Goal: Information Seeking & Learning: Learn about a topic

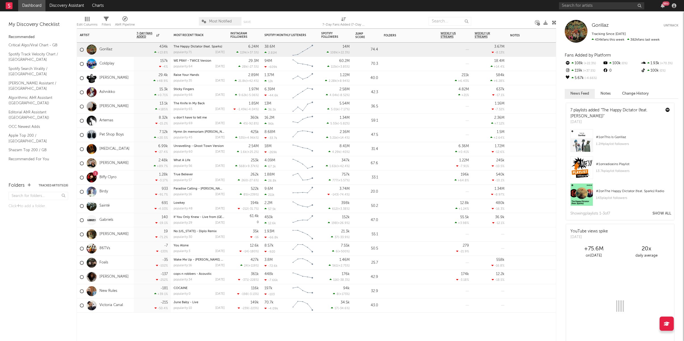
click at [115, 166] on div "[PERSON_NAME]" at bounding box center [104, 163] width 49 height 16
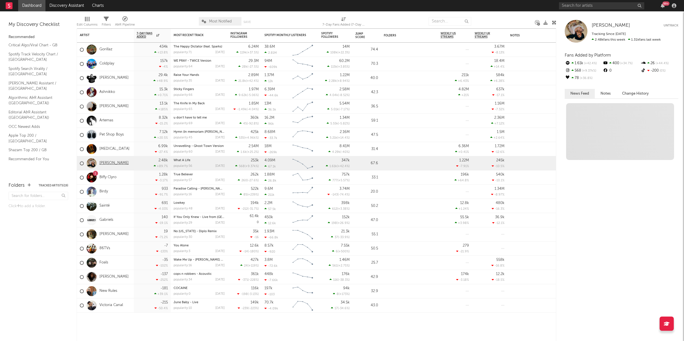
click at [115, 162] on link "[PERSON_NAME]" at bounding box center [113, 163] width 29 height 5
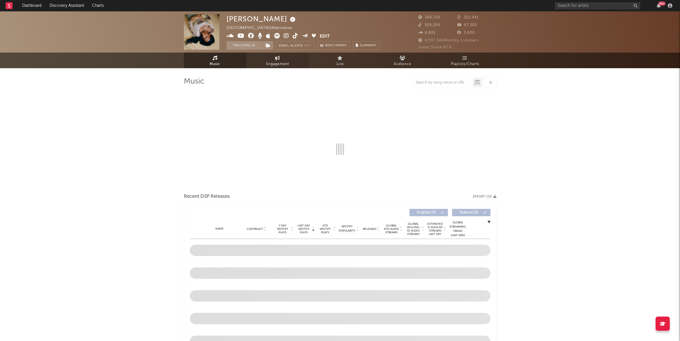
click at [274, 61] on span "Engagement" at bounding box center [277, 64] width 23 height 7
select select "1w"
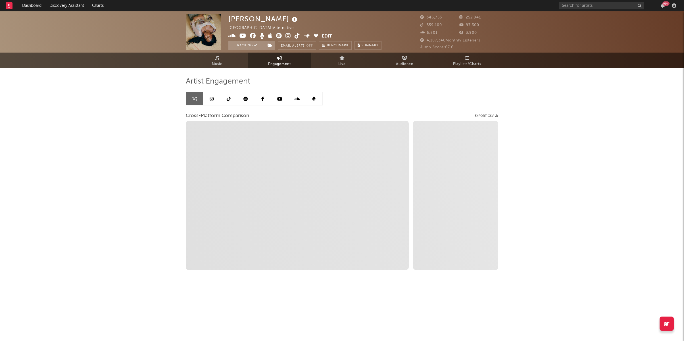
click at [213, 97] on icon at bounding box center [212, 99] width 4 height 5
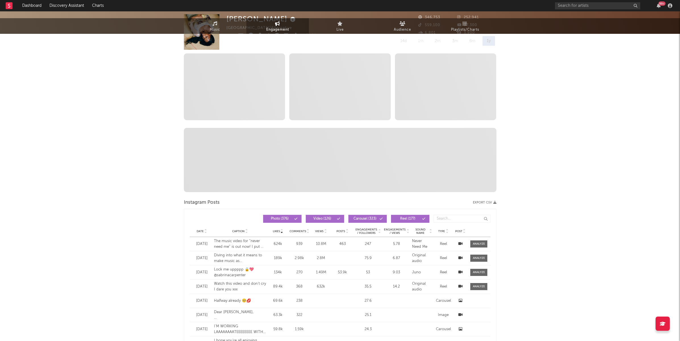
select select "6m"
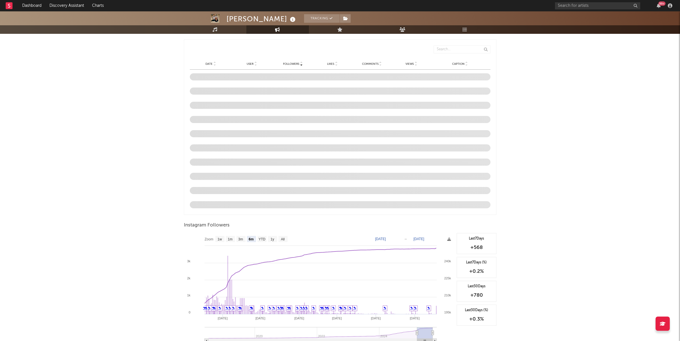
scroll to position [497, 0]
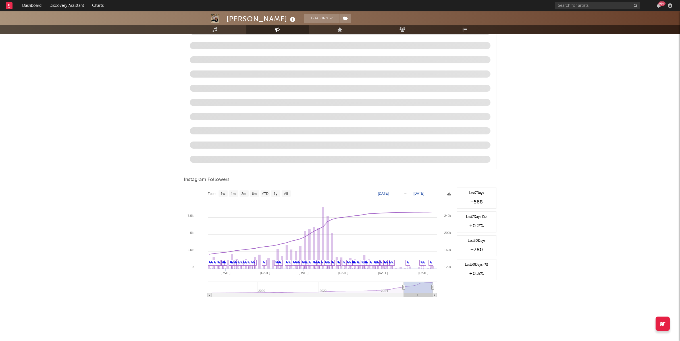
type input "[DATE]"
select select "1y"
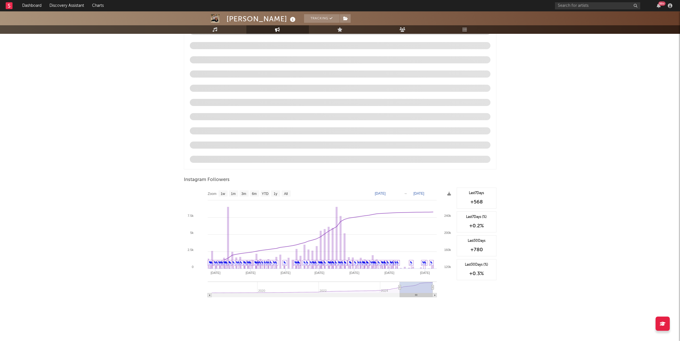
type input "[DATE]"
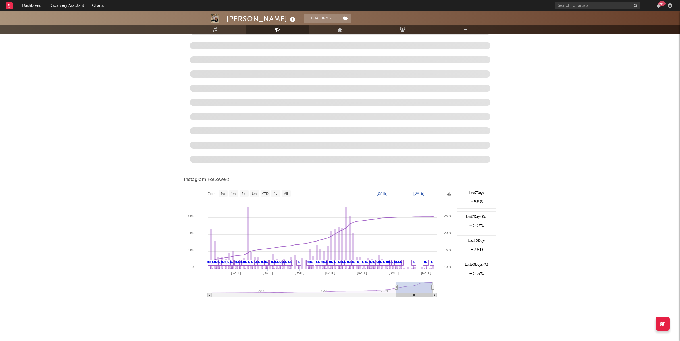
drag, startPoint x: 417, startPoint y: 288, endPoint x: 396, endPoint y: 287, distance: 20.8
click at [396, 287] on icon at bounding box center [396, 287] width 2 height 4
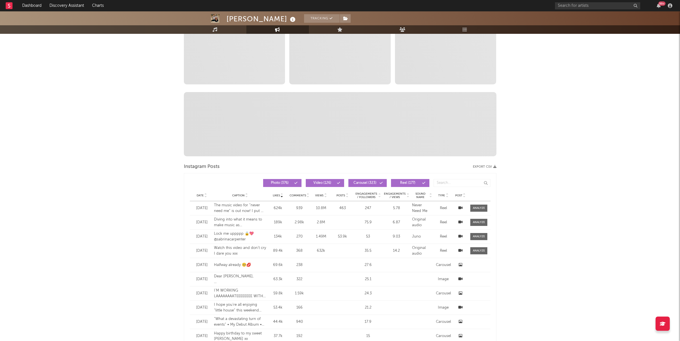
scroll to position [0, 0]
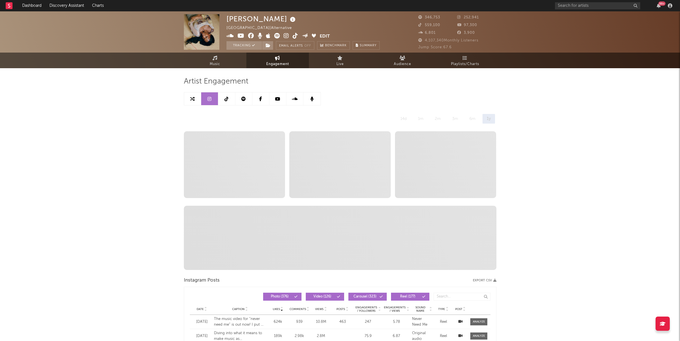
click at [261, 100] on icon at bounding box center [260, 99] width 3 height 5
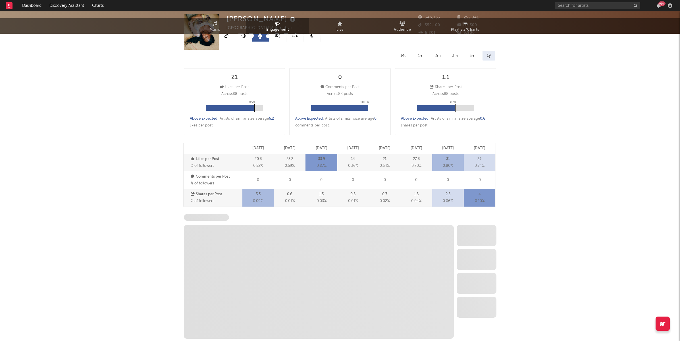
scroll to position [101, 0]
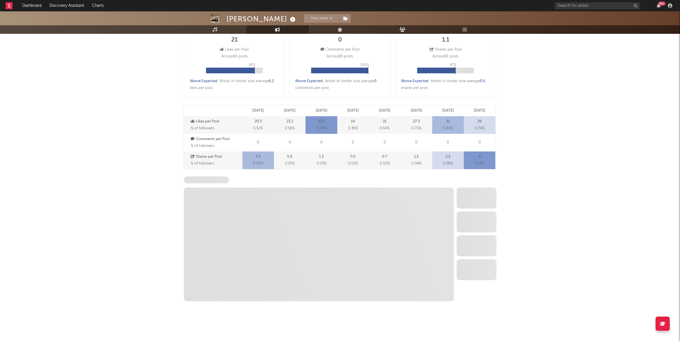
select select "6m"
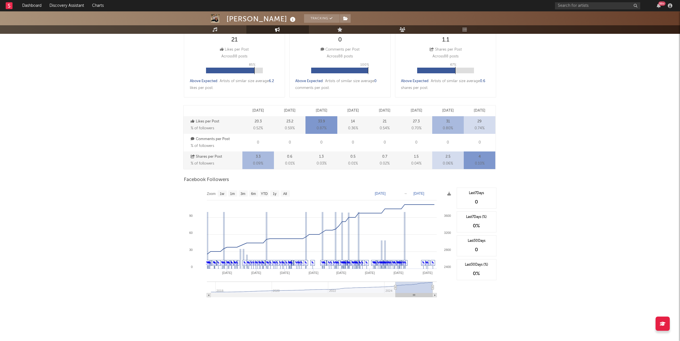
type input "[DATE]"
drag, startPoint x: 418, startPoint y: 288, endPoint x: 395, endPoint y: 288, distance: 23.3
click at [395, 288] on icon at bounding box center [395, 287] width 2 height 4
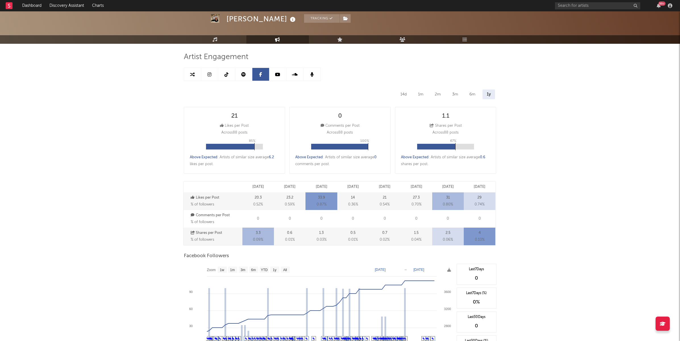
scroll to position [0, 0]
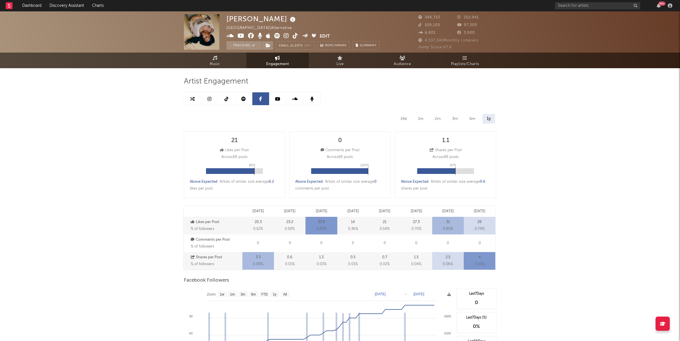
click at [227, 100] on icon at bounding box center [226, 99] width 4 height 5
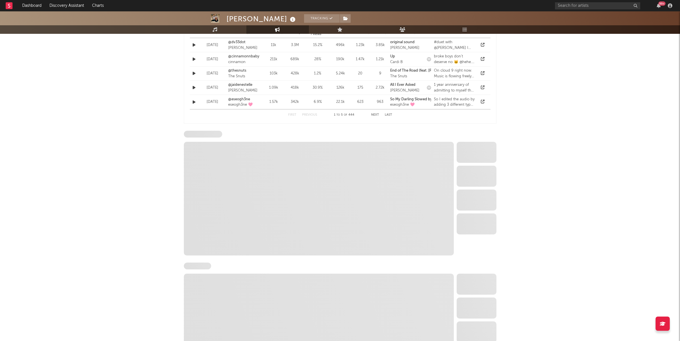
select select "6m"
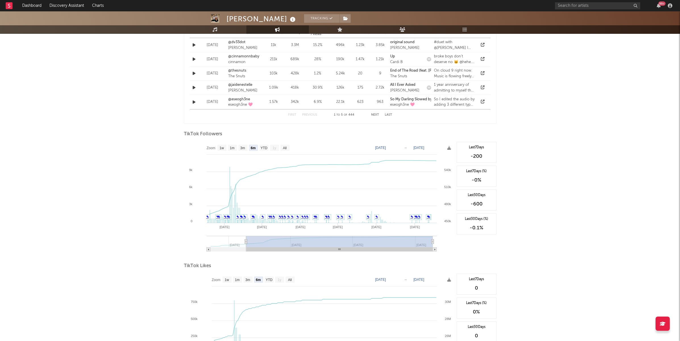
scroll to position [457, 0]
type input "[DATE]"
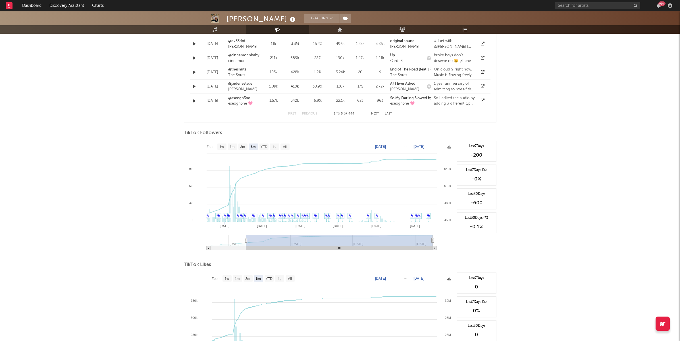
type input "[DATE]"
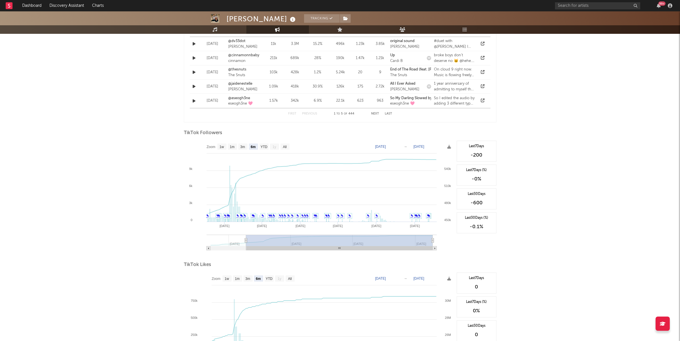
type input "[DATE]"
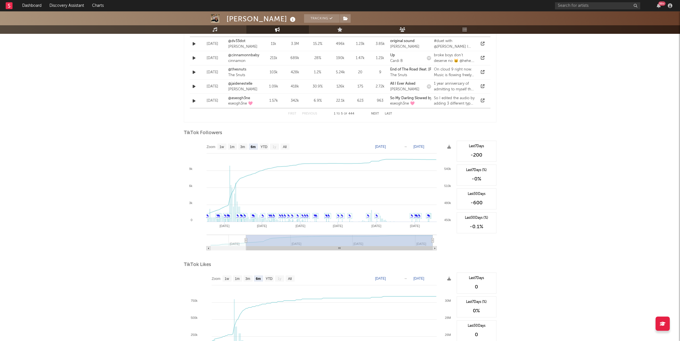
type input "[DATE]"
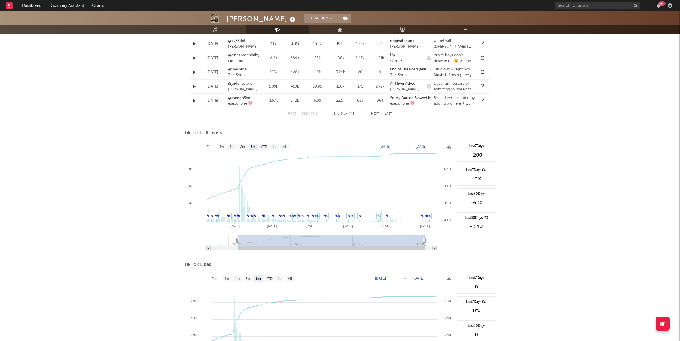
type input "[DATE]"
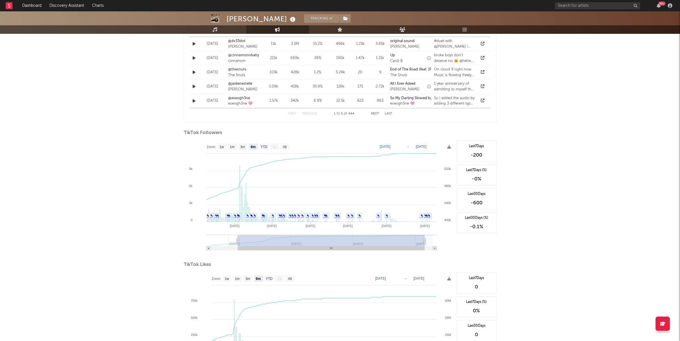
type input "[DATE]"
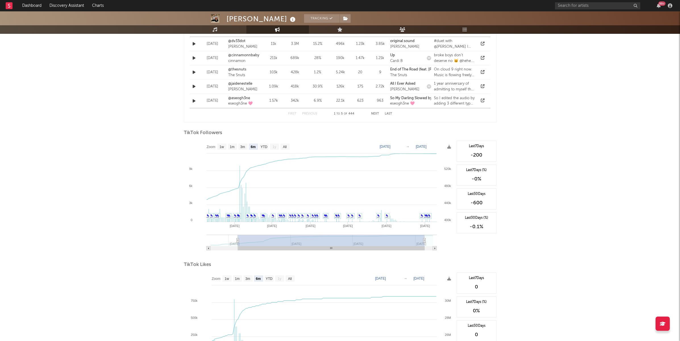
type input "[DATE]"
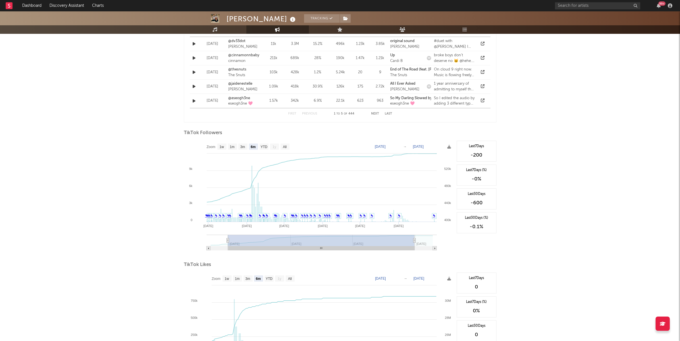
type input "[DATE]"
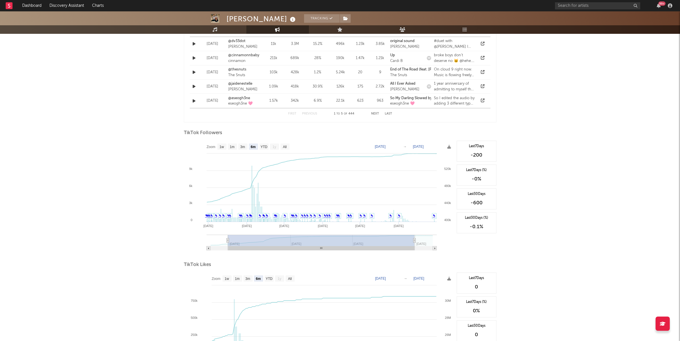
type input "[DATE]"
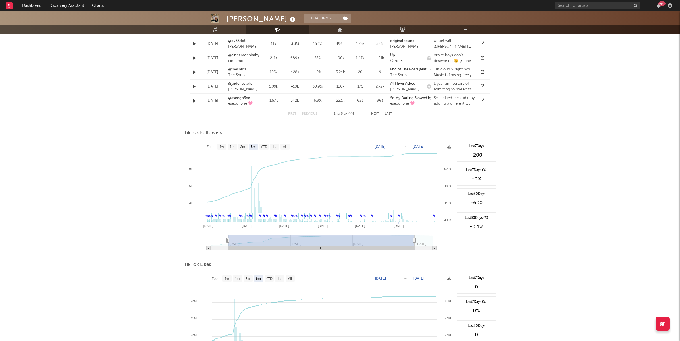
type input "[DATE]"
drag, startPoint x: 247, startPoint y: 238, endPoint x: 207, endPoint y: 236, distance: 40.4
click at [196, 238] on icon "Created with Highcharts 10.3.3 Apr '[DATE] Jun '[DATE] Aug '[DATE] Mar '[DATE] …" at bounding box center [319, 198] width 270 height 114
drag, startPoint x: 211, startPoint y: 240, endPoint x: 185, endPoint y: 241, distance: 26.2
click at [185, 241] on icon "Created with Highcharts 10.3.3 Apr '[DATE] Jun '[DATE] Aug '[DATE] Mar '[DATE] …" at bounding box center [319, 198] width 270 height 114
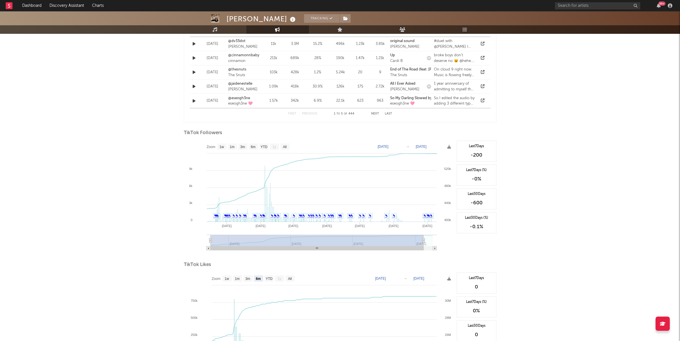
type input "[DATE]"
select select "All"
type input "[DATE]"
drag, startPoint x: 397, startPoint y: 240, endPoint x: 468, endPoint y: 236, distance: 70.6
click at [468, 236] on div "Zoom 1w 1m 3m 6m YTD 1y All [DATE] [DATE] Created with Highcharts 10.3.3 Apr '[…" at bounding box center [340, 198] width 313 height 114
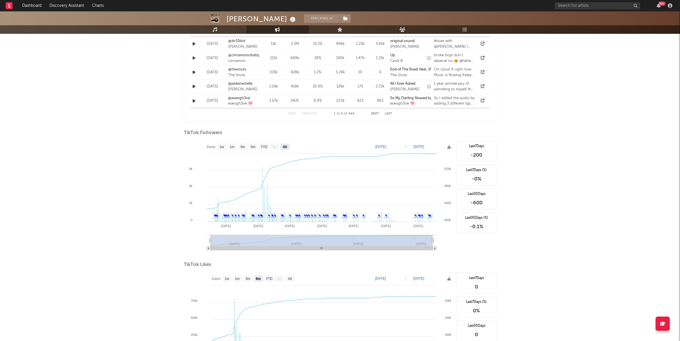
click at [209, 240] on rect at bounding box center [319, 198] width 270 height 114
drag, startPoint x: 210, startPoint y: 241, endPoint x: 192, endPoint y: 240, distance: 17.6
click at [192, 240] on icon "Created with Highcharts 10.3.3 Apr '[DATE] Jun '[DATE] Aug '[DATE] Sep '[DATE] …" at bounding box center [319, 198] width 270 height 114
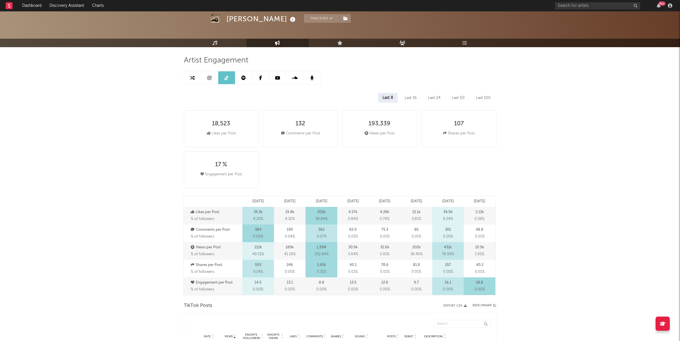
scroll to position [0, 0]
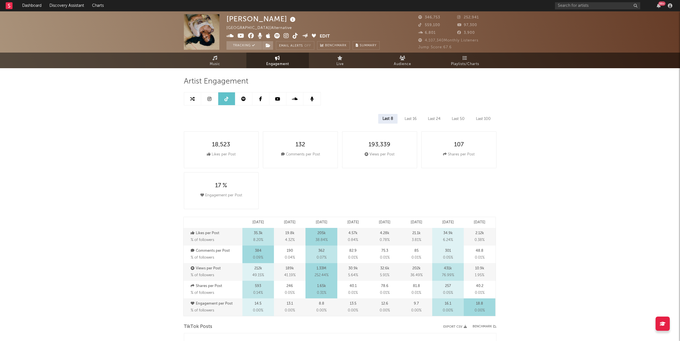
click at [244, 98] on icon at bounding box center [243, 99] width 5 height 5
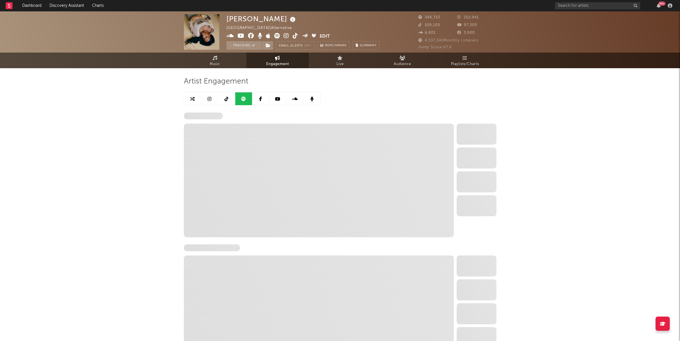
select select "6m"
select select "1w"
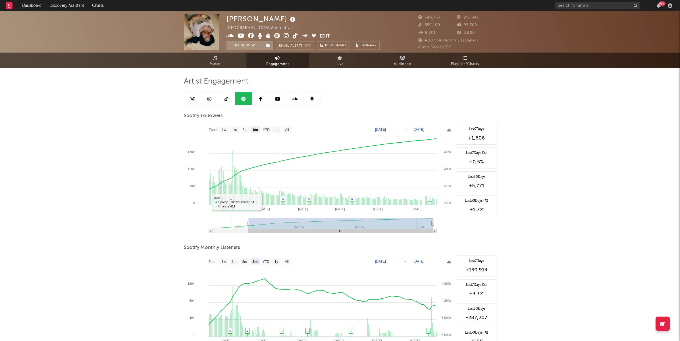
type input "[DATE]"
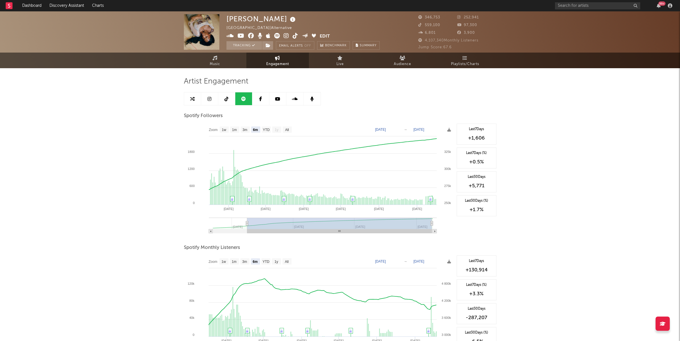
type input "[DATE]"
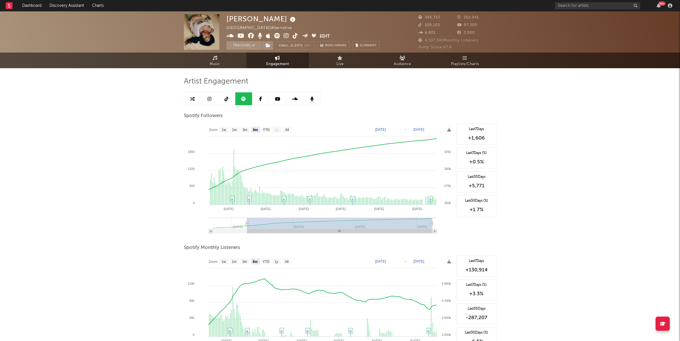
type input "[DATE]"
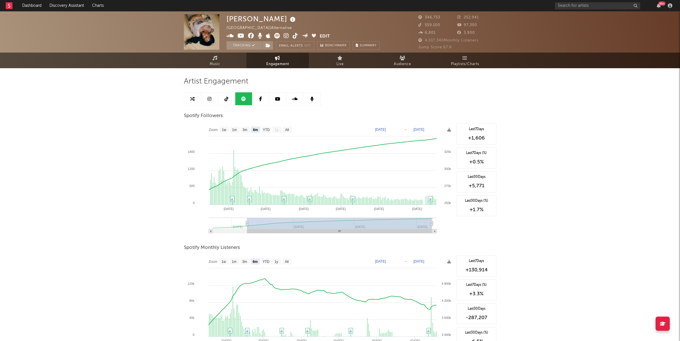
type input "[DATE]"
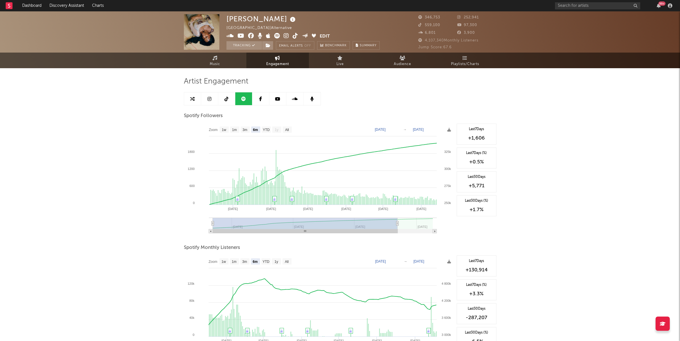
drag, startPoint x: 248, startPoint y: 224, endPoint x: 180, endPoint y: 217, distance: 68.5
click at [179, 218] on div "[PERSON_NAME] [GEOGRAPHIC_DATA] | Alternative Edit Tracking Email Alerts Off Be…" at bounding box center [340, 275] width 680 height 529
click at [276, 97] on icon at bounding box center [277, 99] width 5 height 5
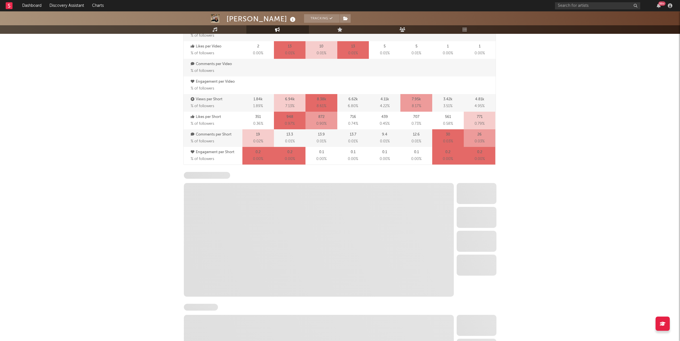
scroll to position [410, 0]
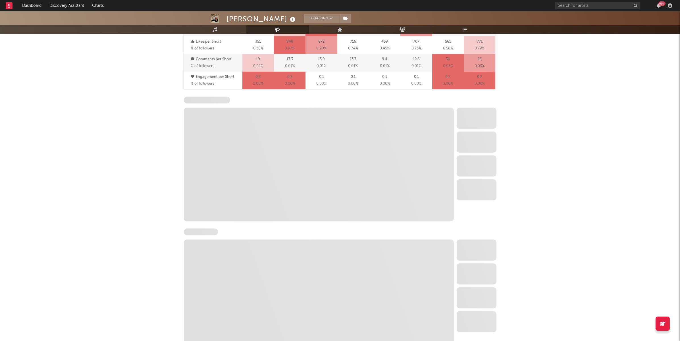
select select "6m"
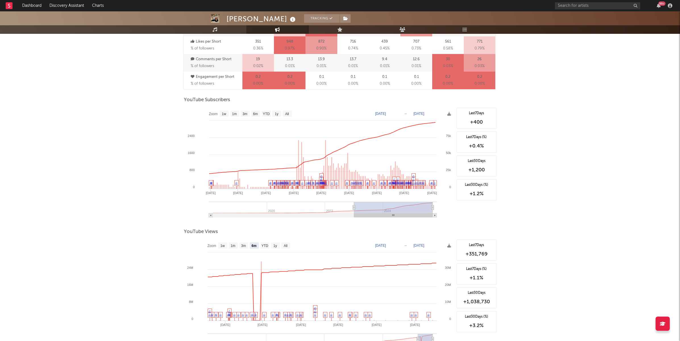
type input "[DATE]"
drag, startPoint x: 418, startPoint y: 208, endPoint x: 352, endPoint y: 204, distance: 65.5
click at [352, 204] on g at bounding box center [323, 210] width 228 height 16
